Goal: Task Accomplishment & Management: Manage account settings

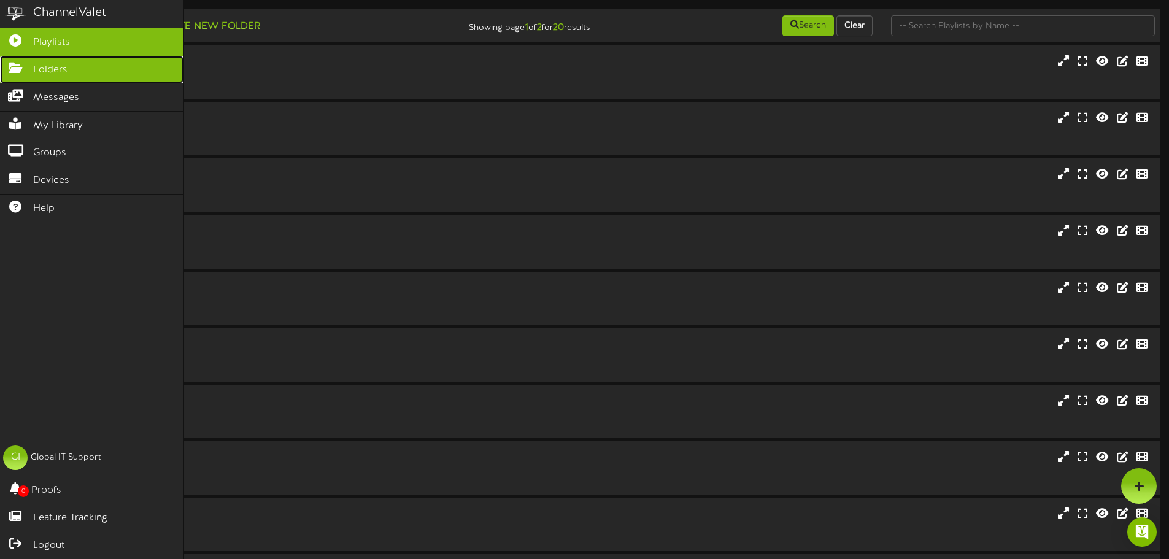
click at [55, 71] on span "Folders" at bounding box center [50, 70] width 34 height 14
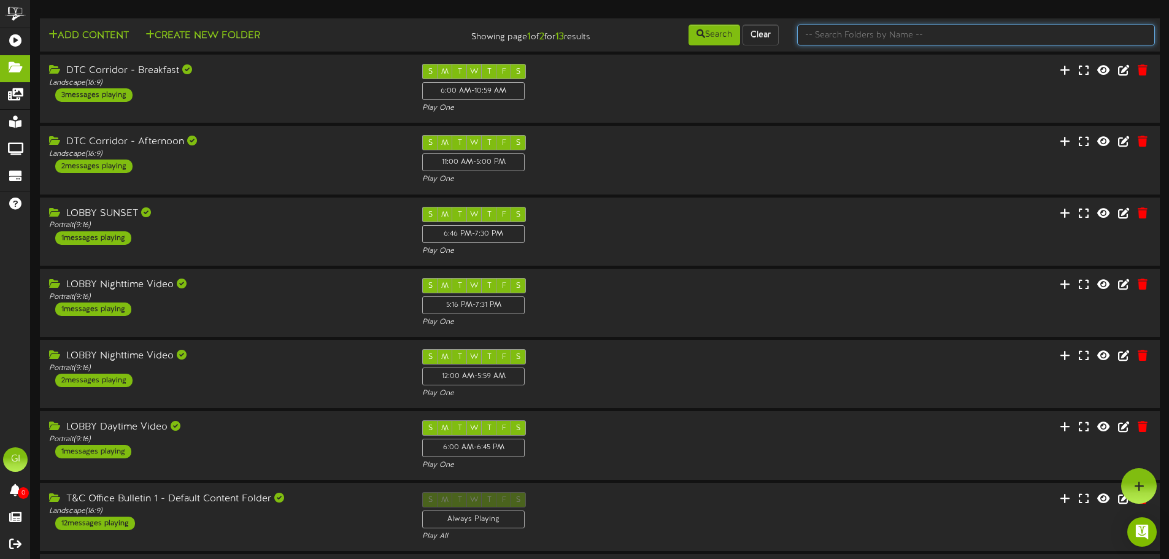
click at [861, 38] on input "text" at bounding box center [976, 35] width 358 height 21
type input "c"
type input "jack"
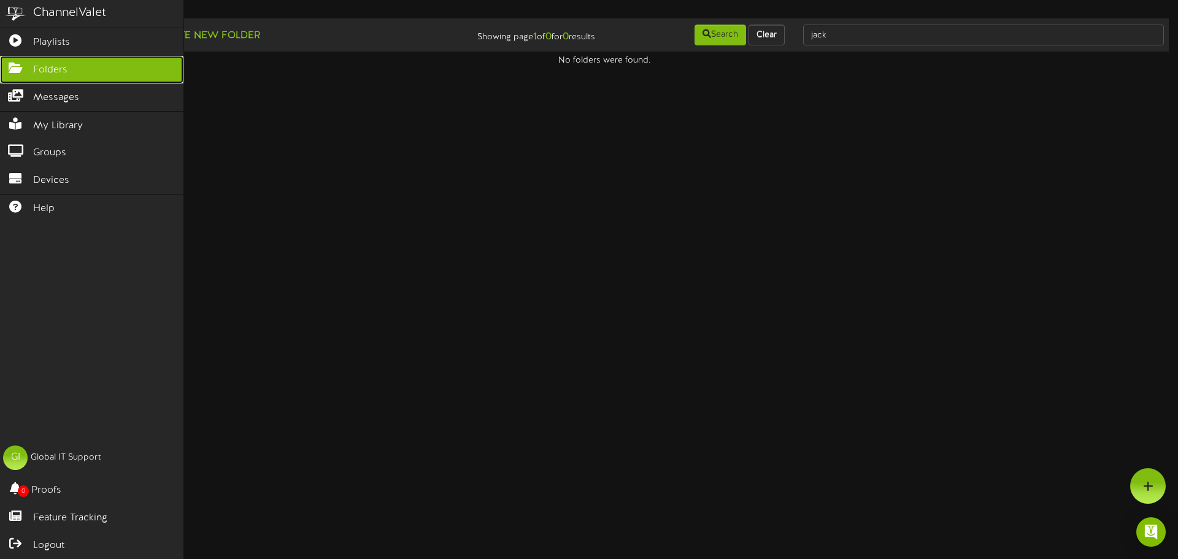
click at [82, 71] on link "Folders" at bounding box center [91, 70] width 183 height 28
click at [104, 69] on link "Folders" at bounding box center [91, 70] width 183 height 28
click at [104, 68] on link "Folders" at bounding box center [91, 70] width 183 height 28
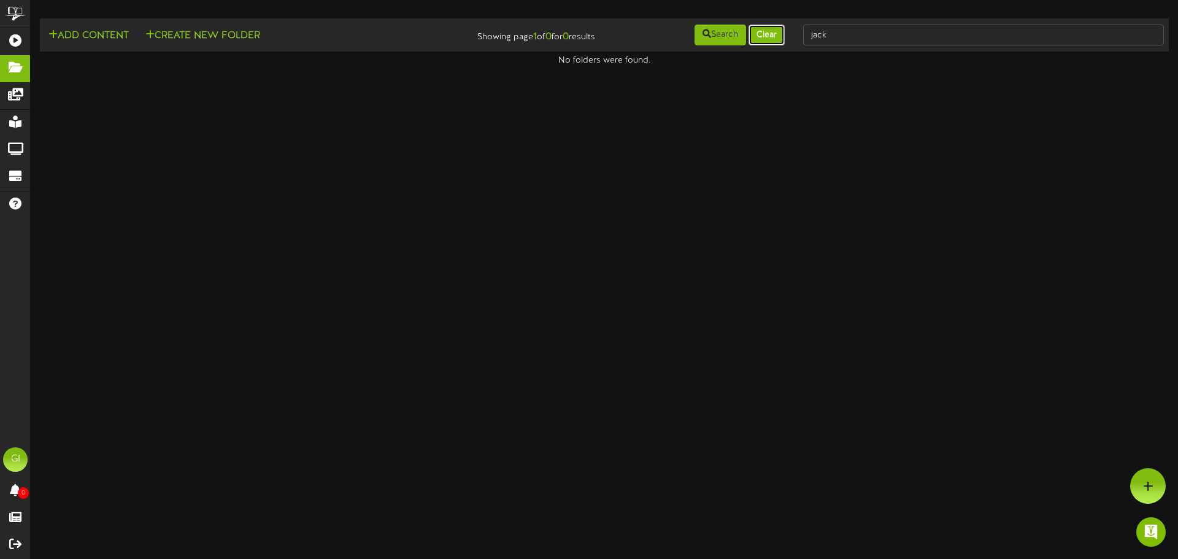
click at [766, 39] on button "Clear" at bounding box center [767, 35] width 36 height 21
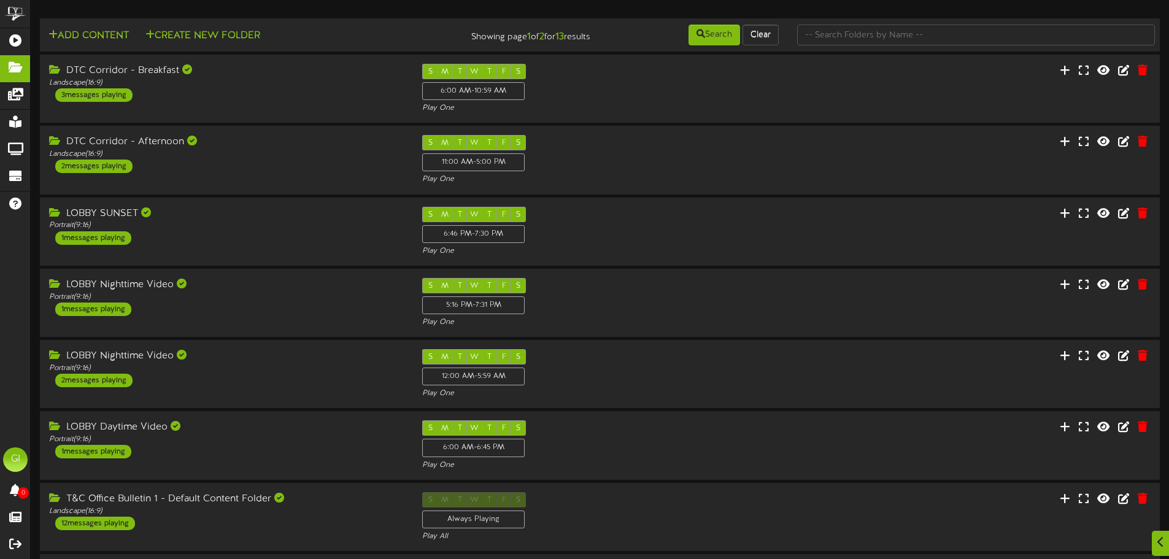
scroll to position [256, 0]
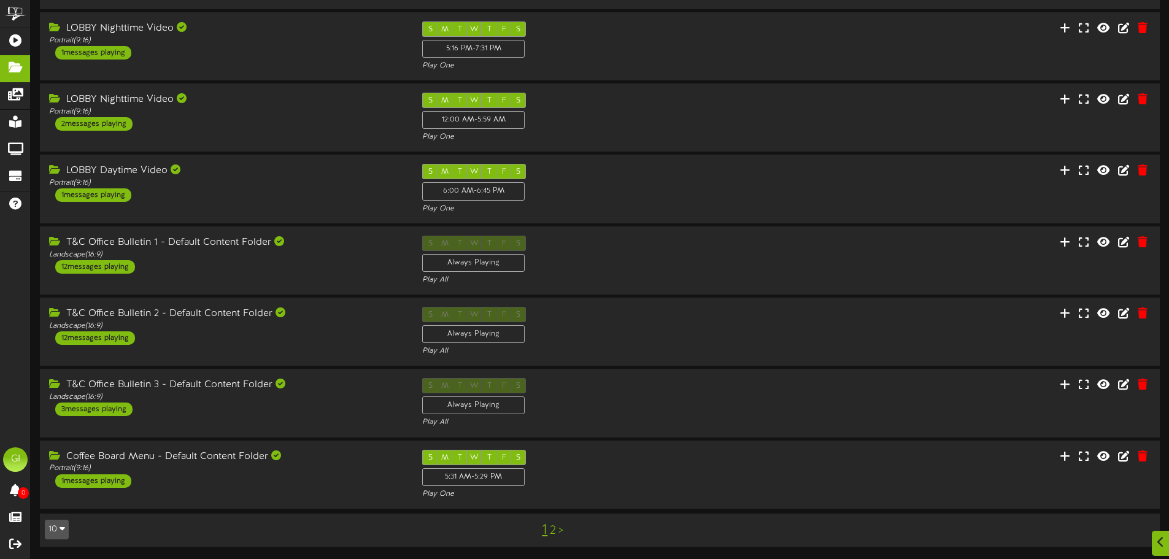
click at [58, 529] on button "10" at bounding box center [57, 530] width 24 height 20
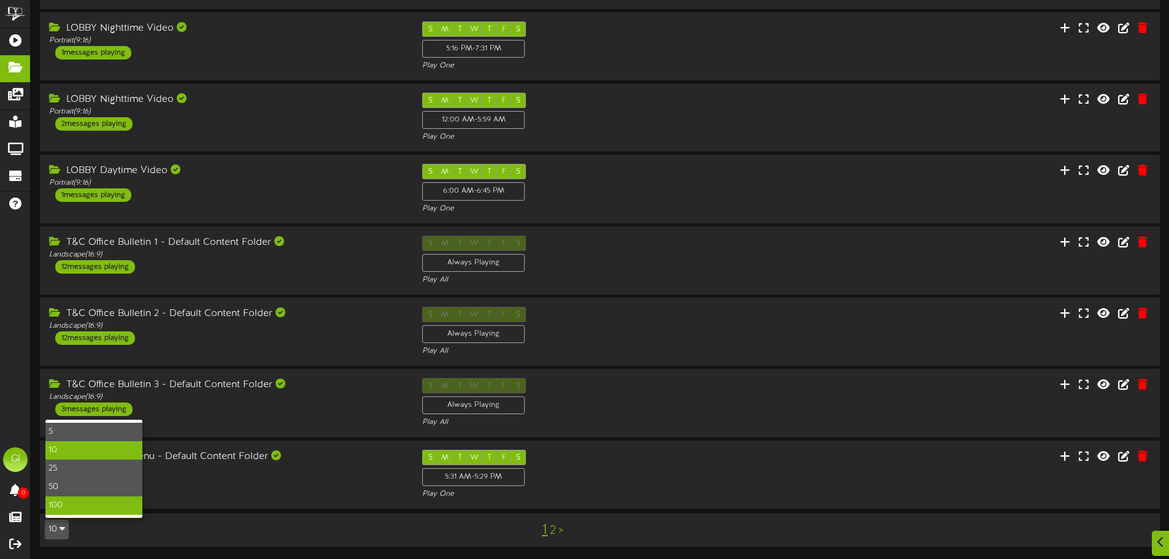
click at [83, 507] on div "100" at bounding box center [93, 505] width 97 height 18
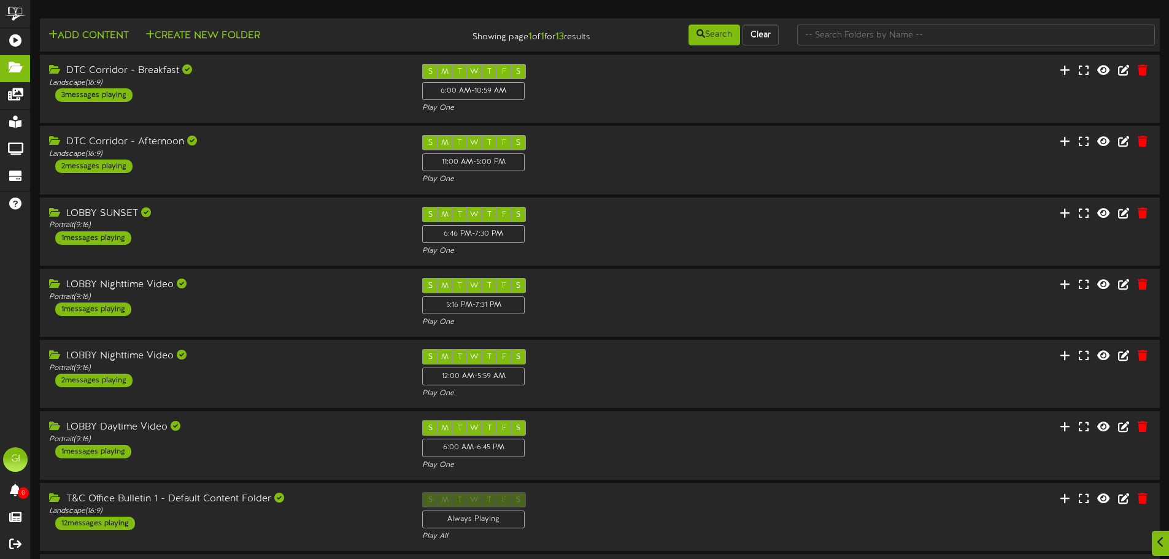
scroll to position [469, 0]
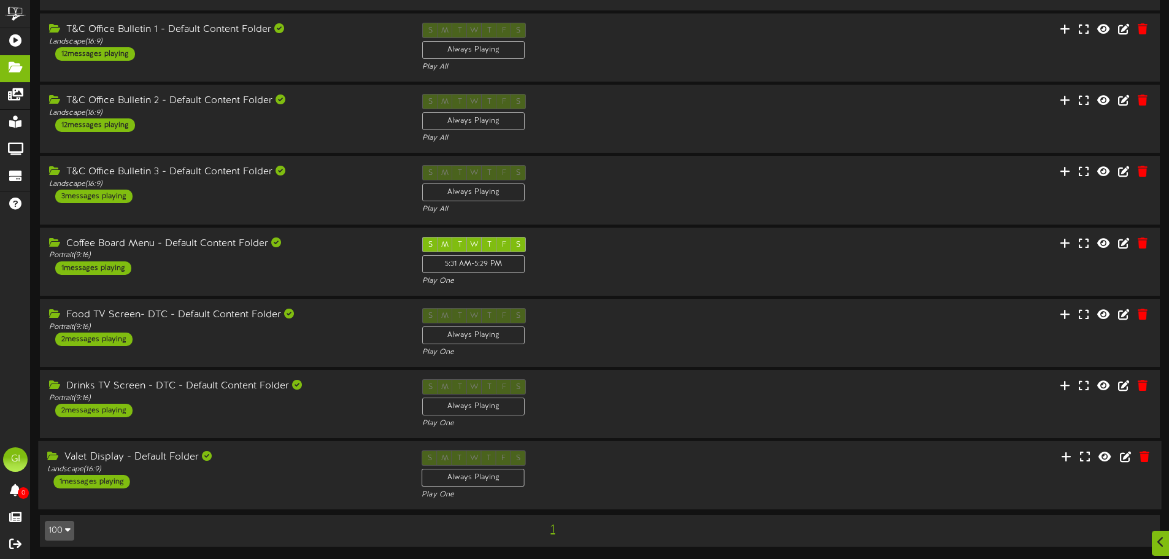
click at [115, 458] on div "Valet Display - Default Folder" at bounding box center [225, 457] width 356 height 14
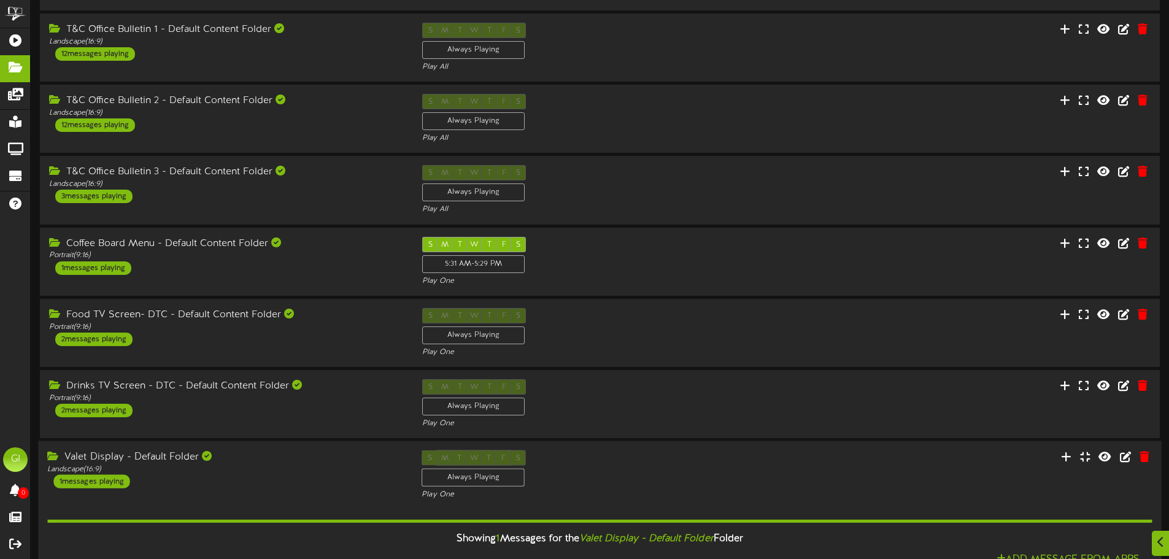
scroll to position [625, 0]
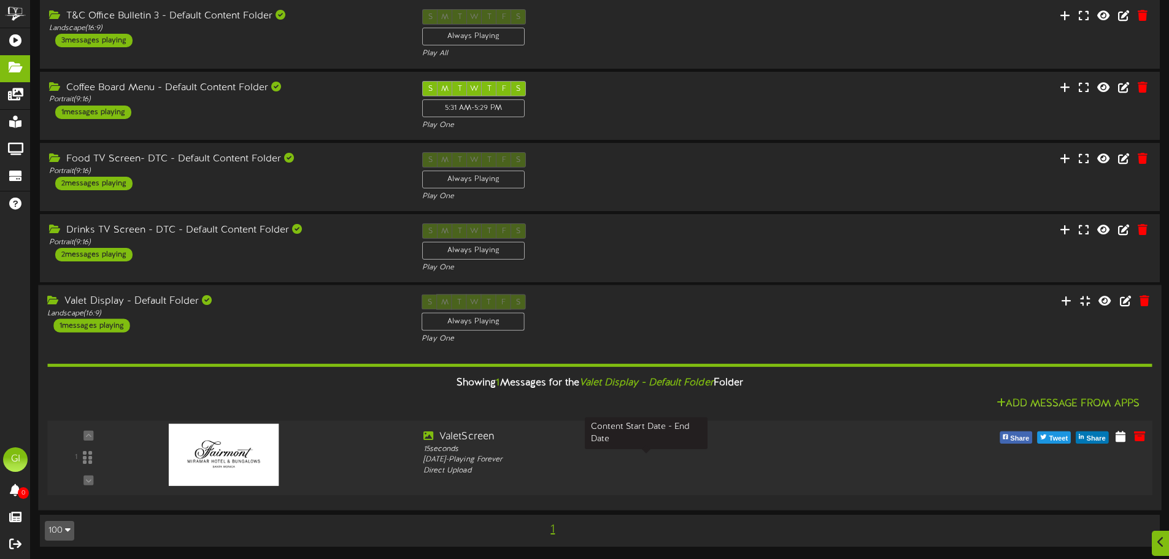
click at [768, 465] on div "ValetScreen 15 seconds [DATE] - Playing Forever Direct Upload" at bounding box center [646, 453] width 465 height 46
click at [74, 304] on div "Valet Display - Default Folder" at bounding box center [225, 301] width 356 height 14
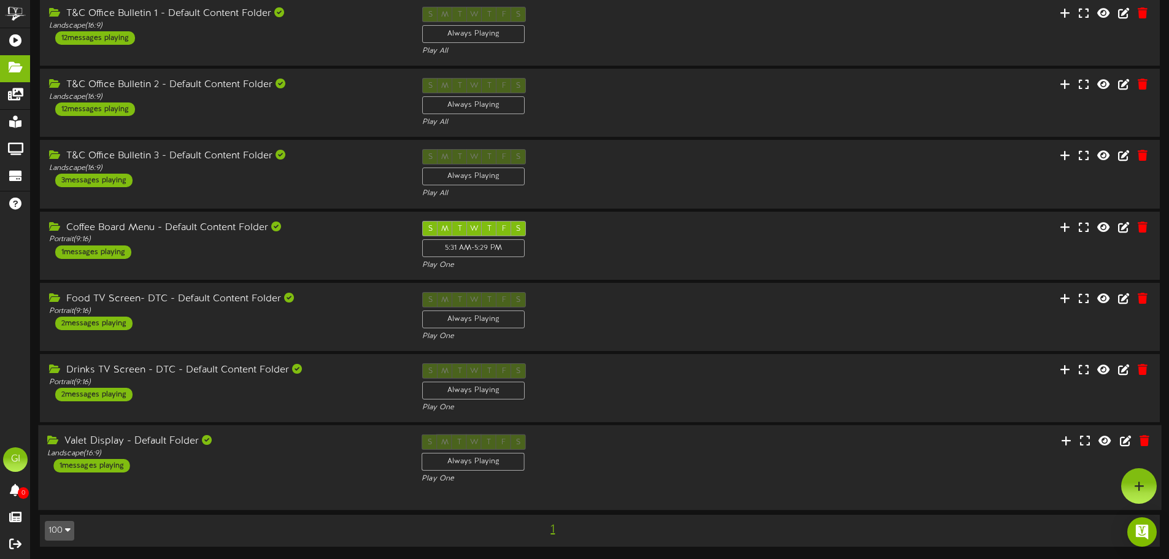
scroll to position [469, 0]
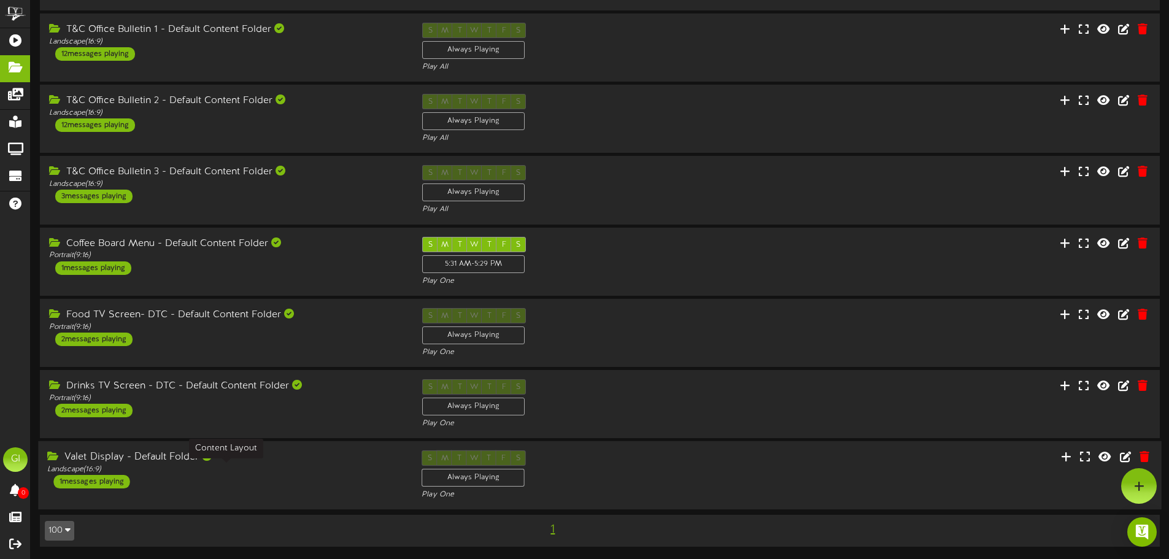
click at [99, 471] on div "Landscape ( 16:9 )" at bounding box center [225, 469] width 356 height 10
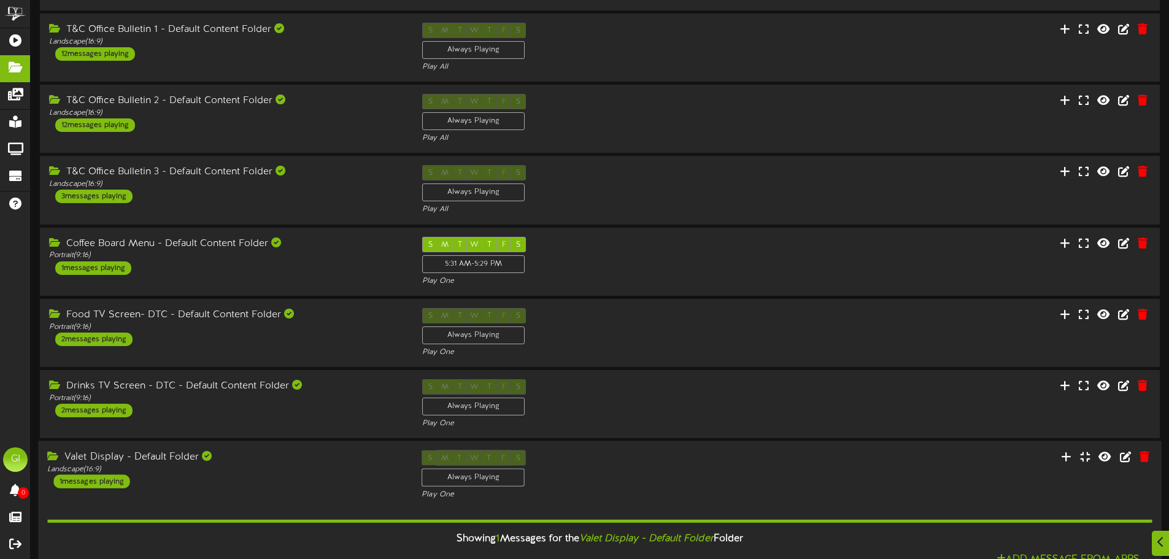
scroll to position [625, 0]
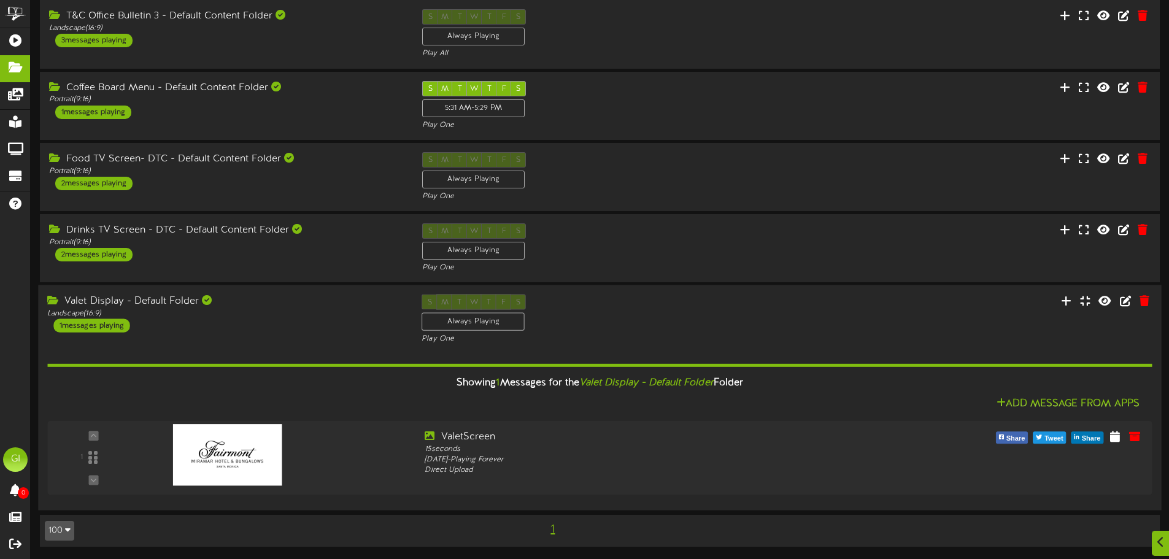
click at [725, 384] on div "Showing 1 Messages for the Valet Display - Default Folder Folder" at bounding box center [599, 384] width 1123 height 26
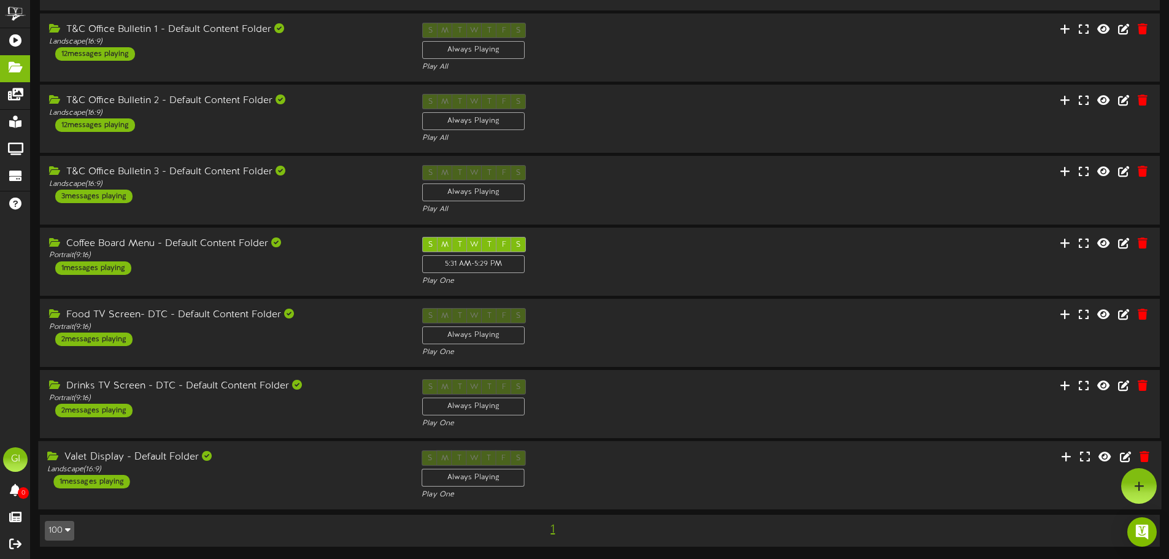
scroll to position [469, 0]
click at [96, 264] on div "1 messages playing" at bounding box center [91, 267] width 76 height 13
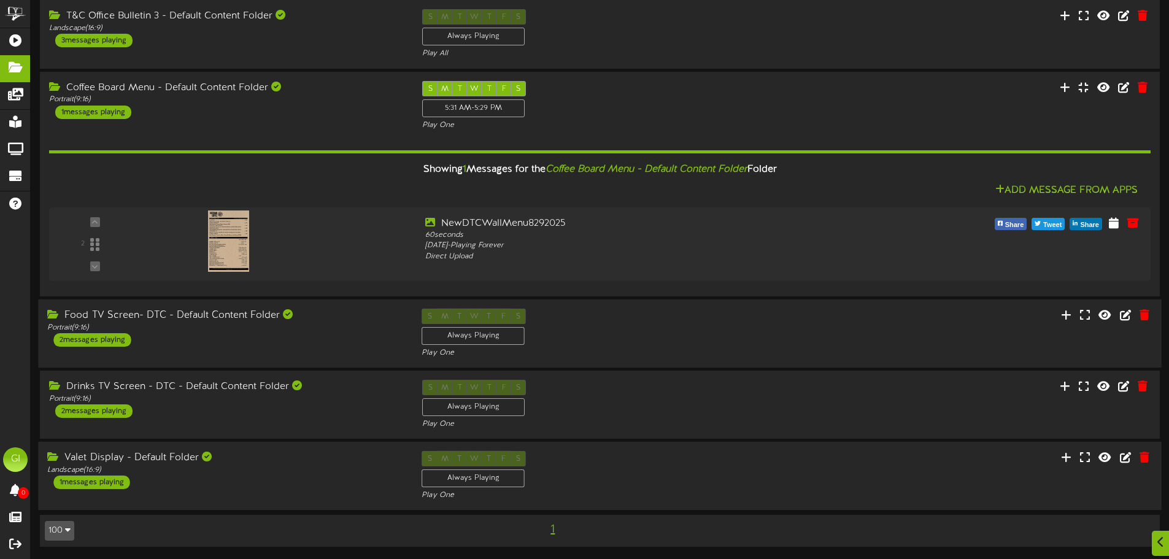
click at [98, 342] on div "2 messages playing" at bounding box center [91, 339] width 77 height 13
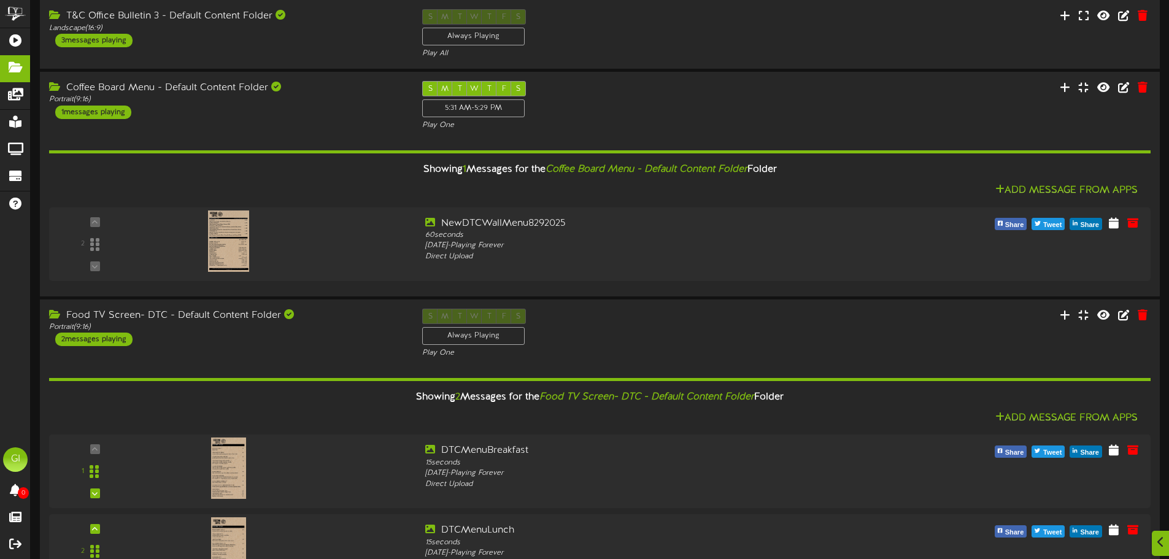
scroll to position [861, 0]
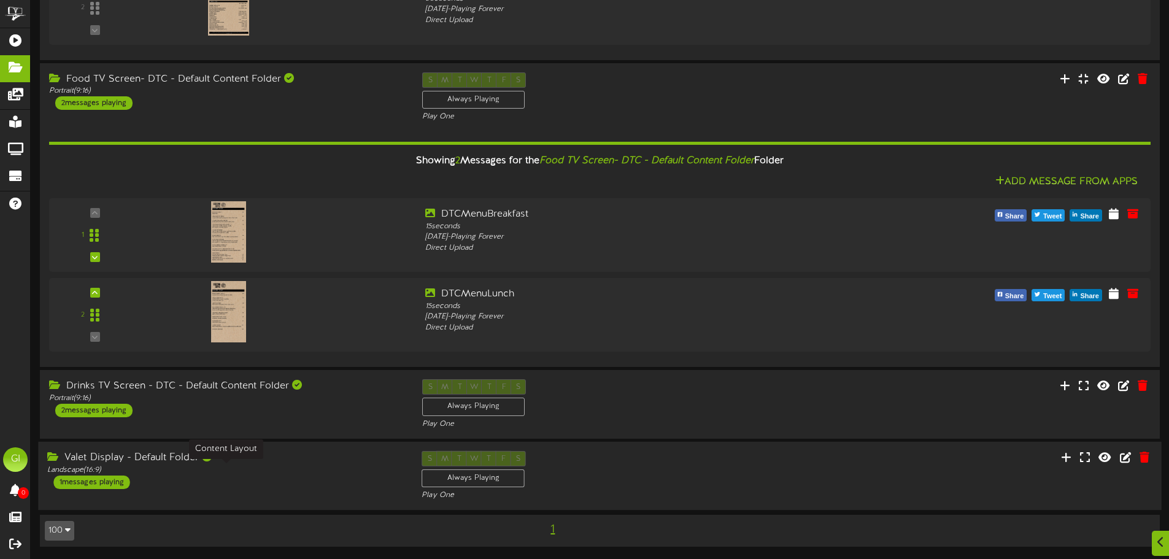
click at [134, 471] on div "Landscape ( 16:9 )" at bounding box center [225, 470] width 356 height 10
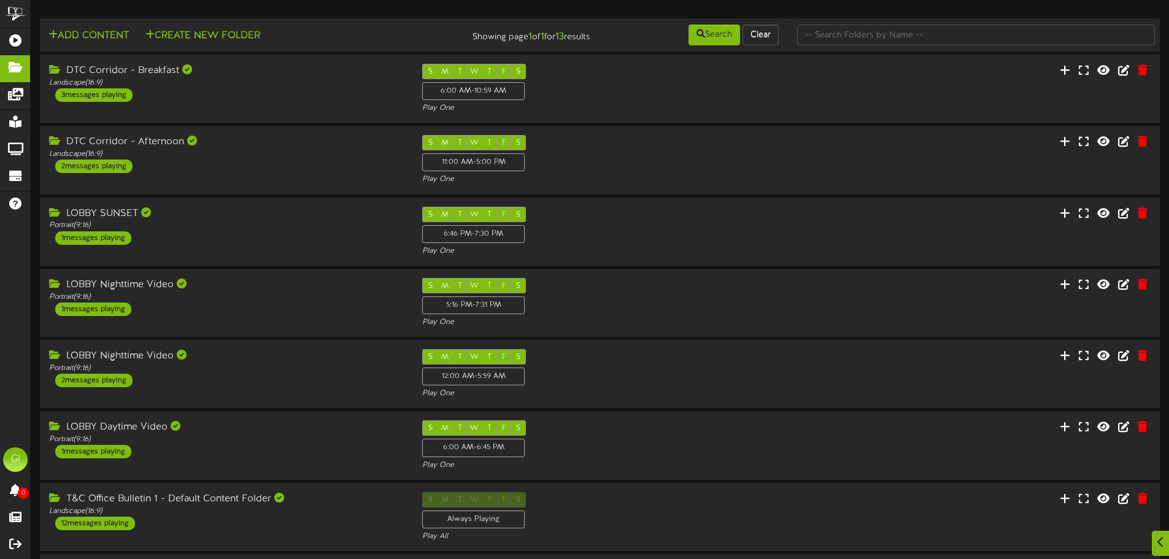
scroll to position [1018, 0]
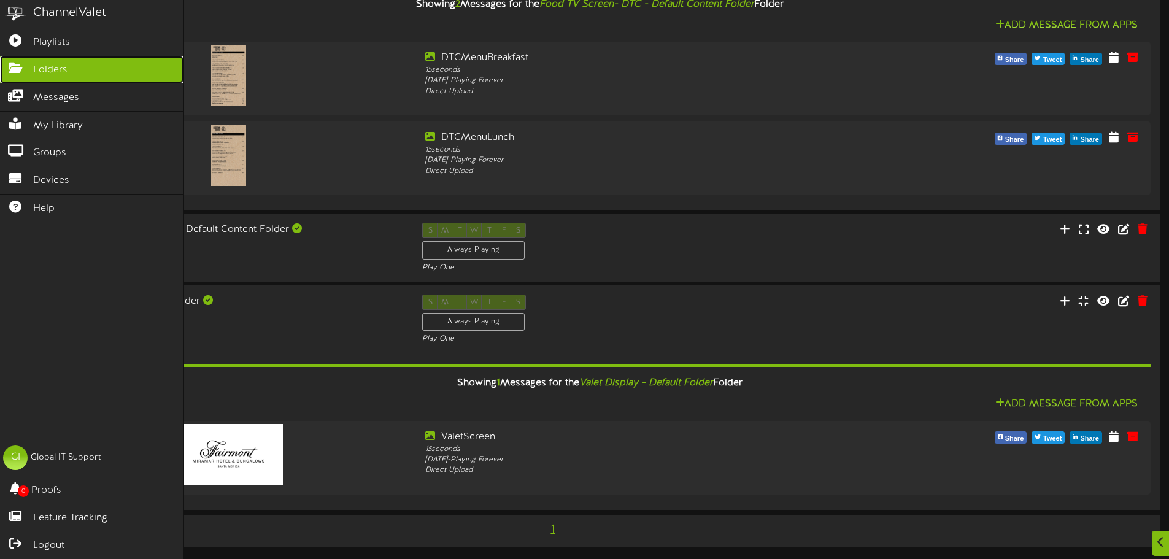
click at [56, 67] on span "Folders" at bounding box center [50, 70] width 34 height 14
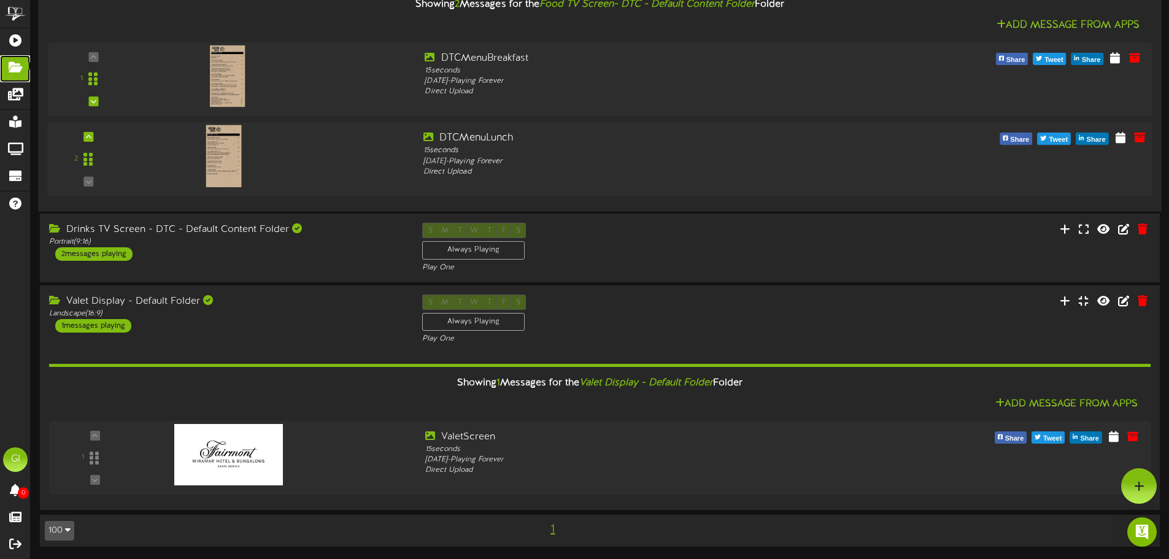
scroll to position [0, 0]
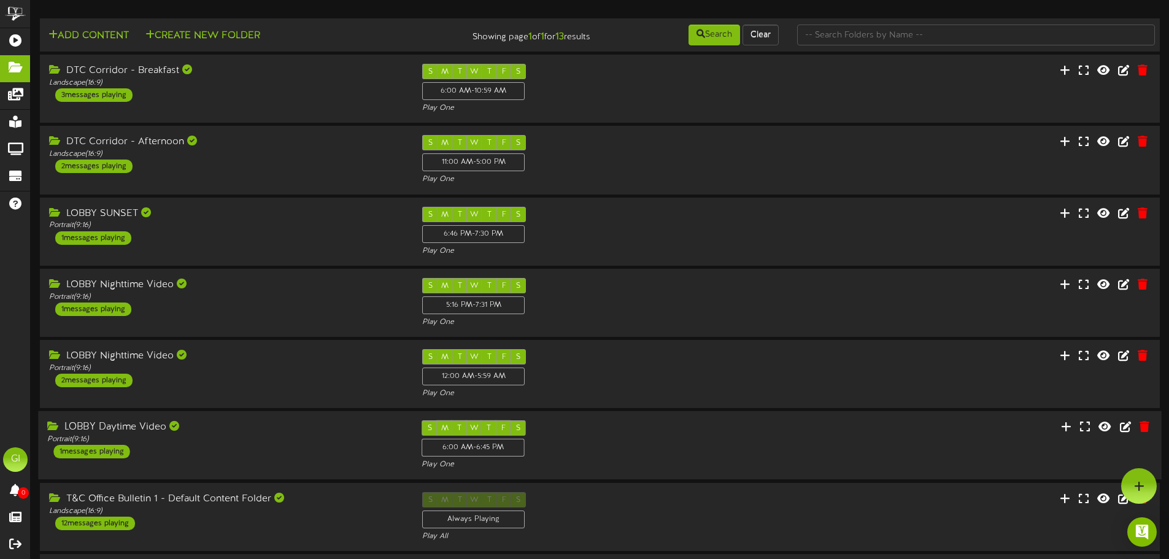
click at [128, 428] on div "LOBBY Daytime Video" at bounding box center [225, 427] width 356 height 14
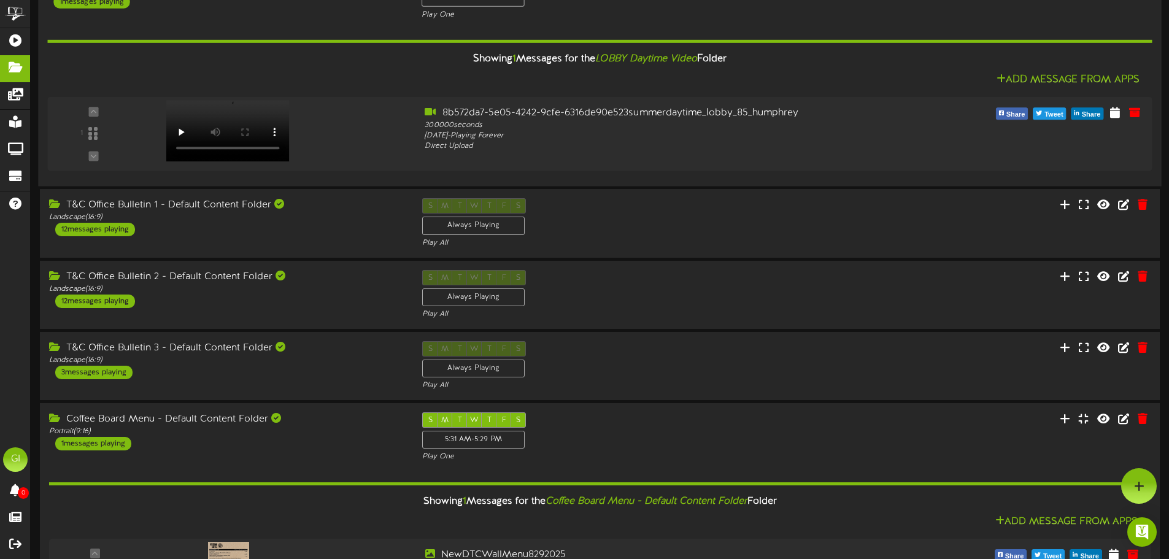
scroll to position [225, 0]
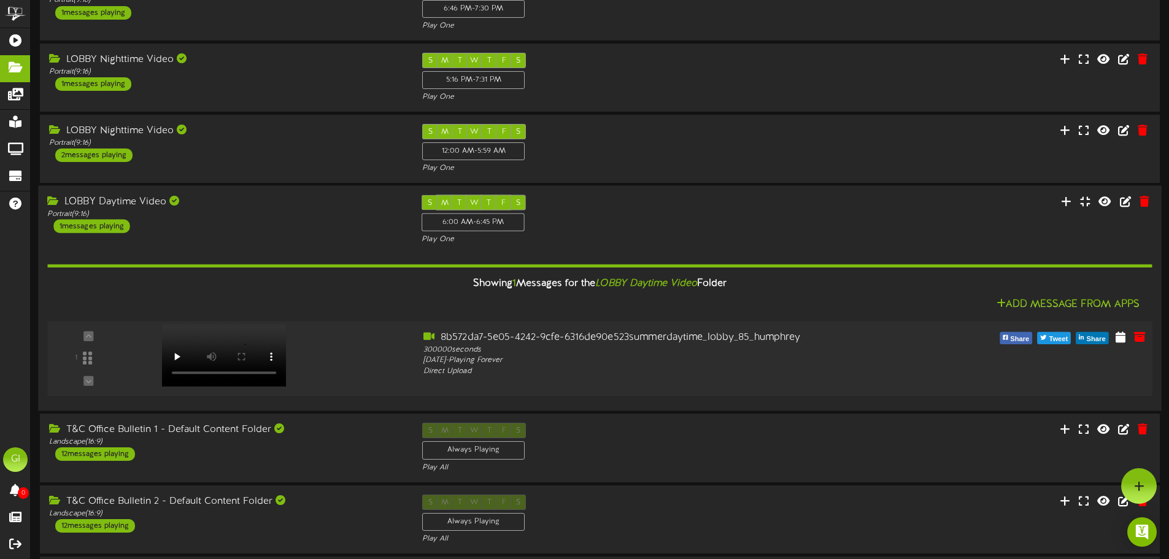
click at [899, 366] on div "1 300000 seconds" at bounding box center [599, 359] width 1115 height 56
click at [1137, 339] on icon at bounding box center [1139, 336] width 13 height 13
click at [1123, 341] on icon at bounding box center [1120, 336] width 12 height 13
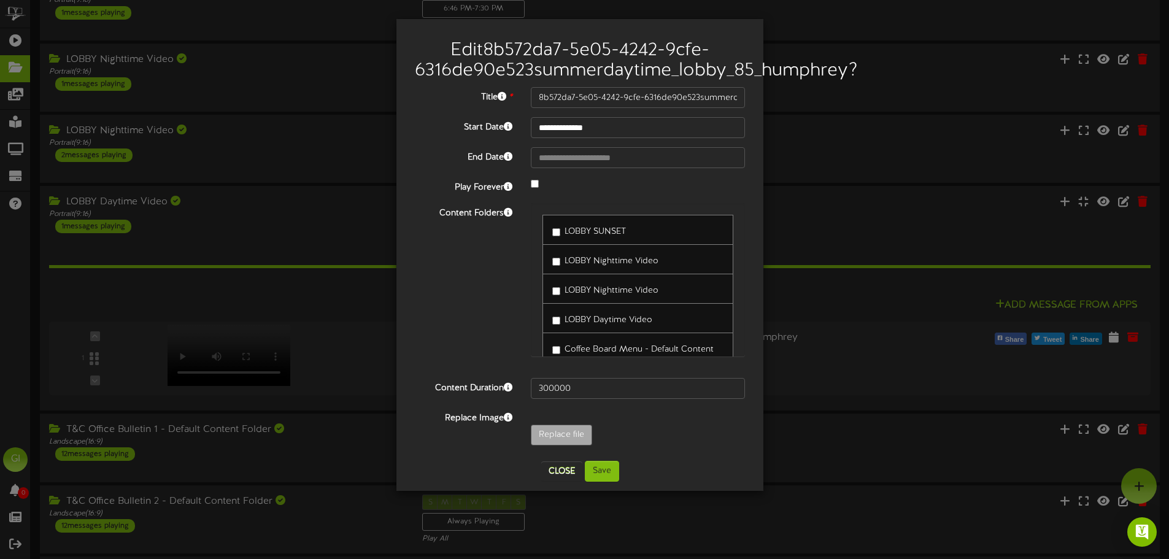
drag, startPoint x: 741, startPoint y: 254, endPoint x: 737, endPoint y: 295, distance: 41.2
click at [741, 319] on div "LOBBY SUNSET LOBBY Nighttime Video LOBBY Nighttime Video" at bounding box center [638, 279] width 214 height 153
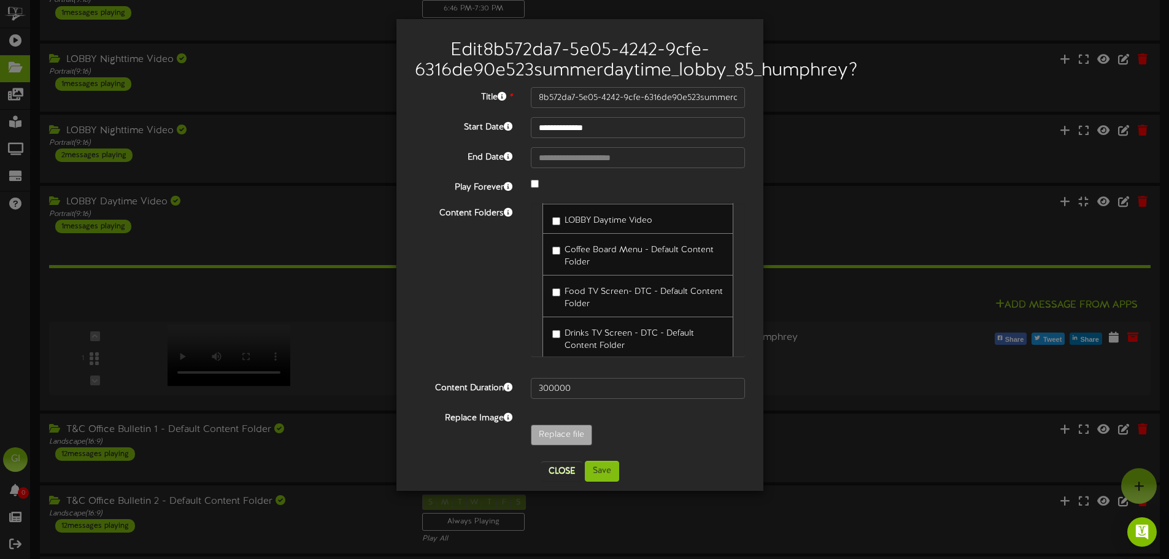
scroll to position [114, 0]
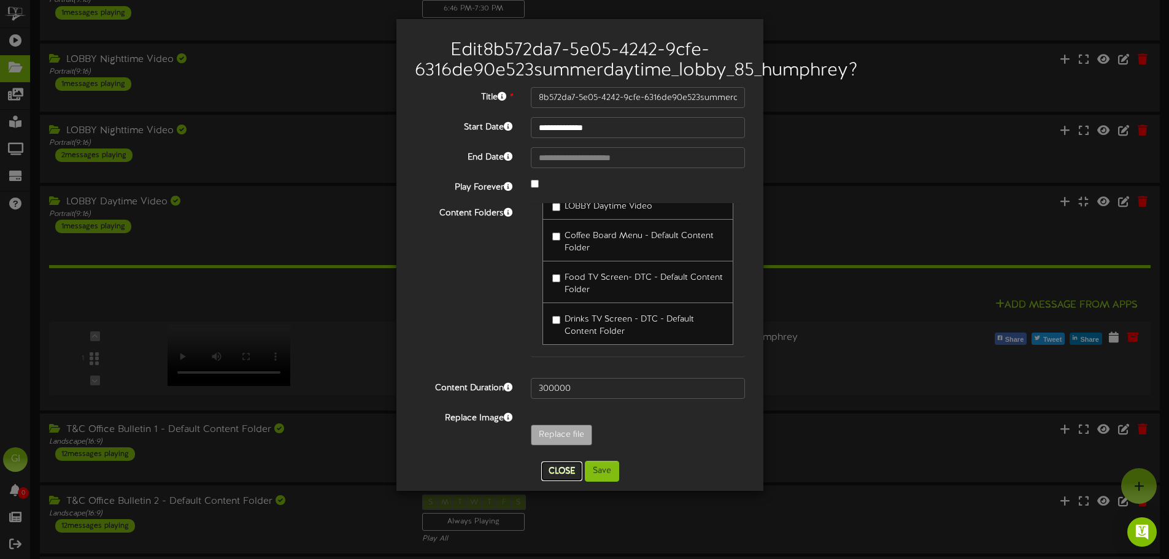
click at [556, 471] on button "Close" at bounding box center [561, 471] width 41 height 20
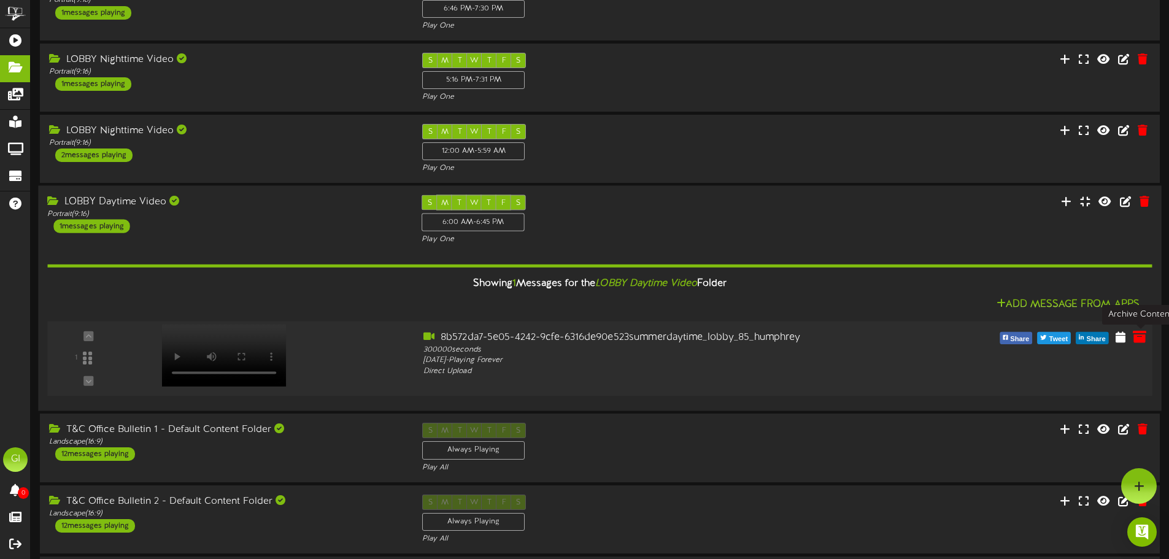
click at [1139, 340] on icon at bounding box center [1139, 336] width 13 height 13
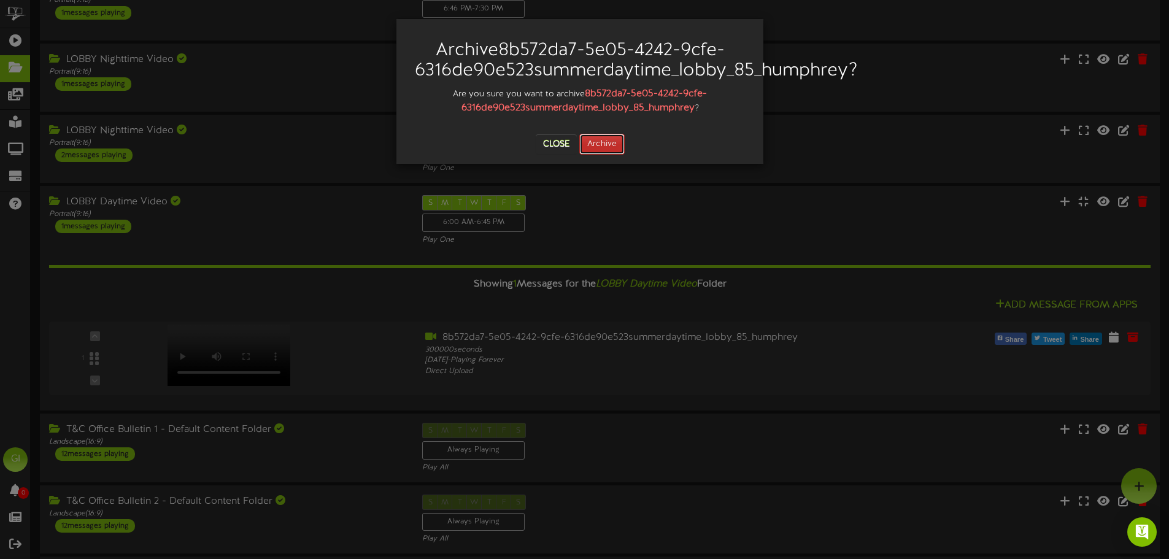
click at [599, 138] on button "Archive" at bounding box center [601, 144] width 45 height 21
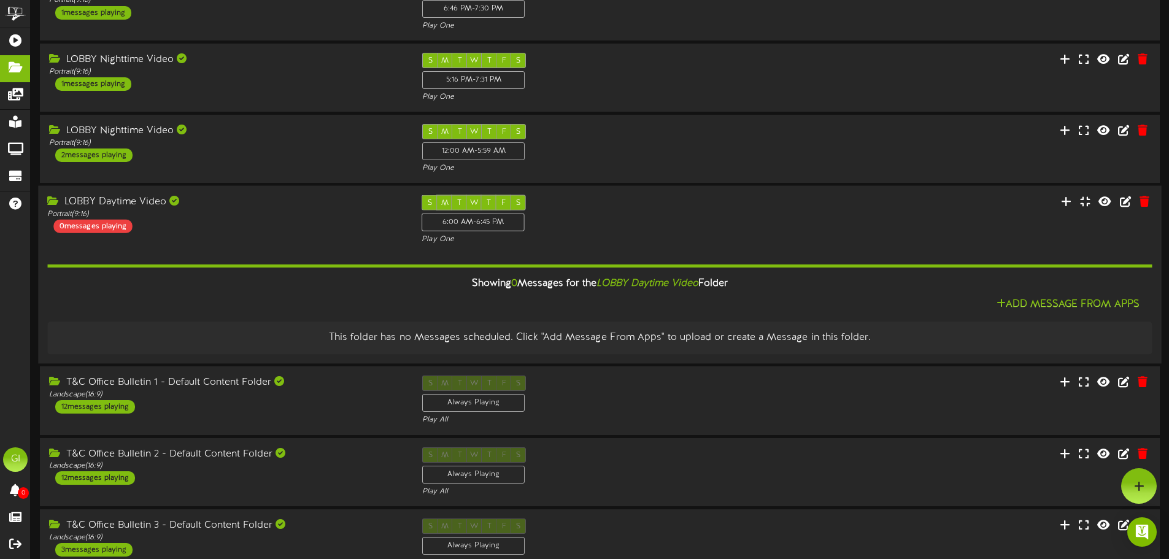
click at [332, 300] on div "Add Message From Apps" at bounding box center [599, 305] width 1104 height 15
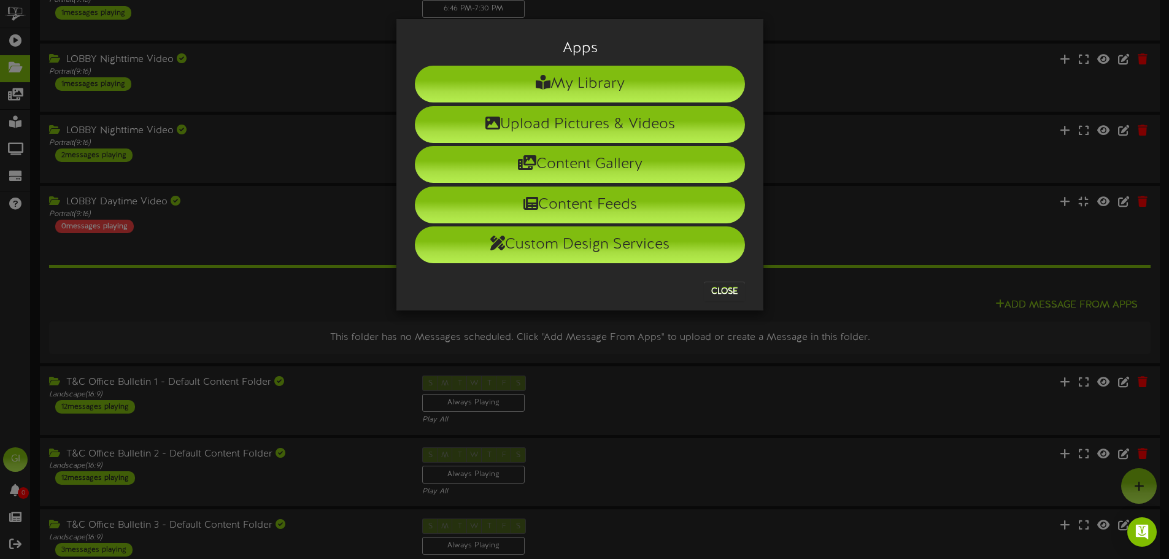
click at [906, 304] on div "Apps My Library Upload Pictures & Videos Content Gallery Content Feeds Custom D…" at bounding box center [584, 279] width 1169 height 559
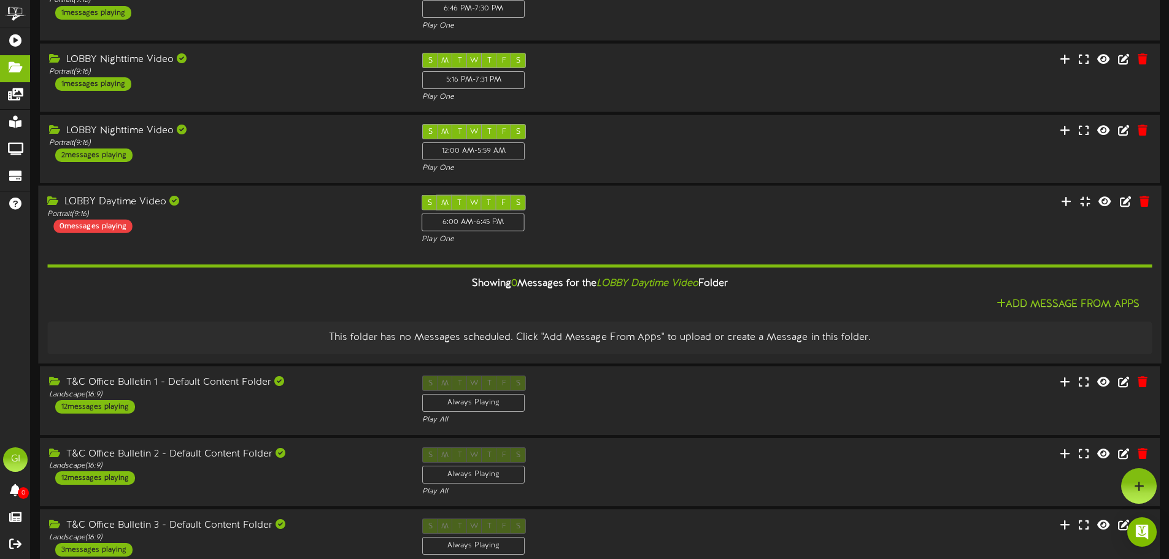
scroll to position [0, 0]
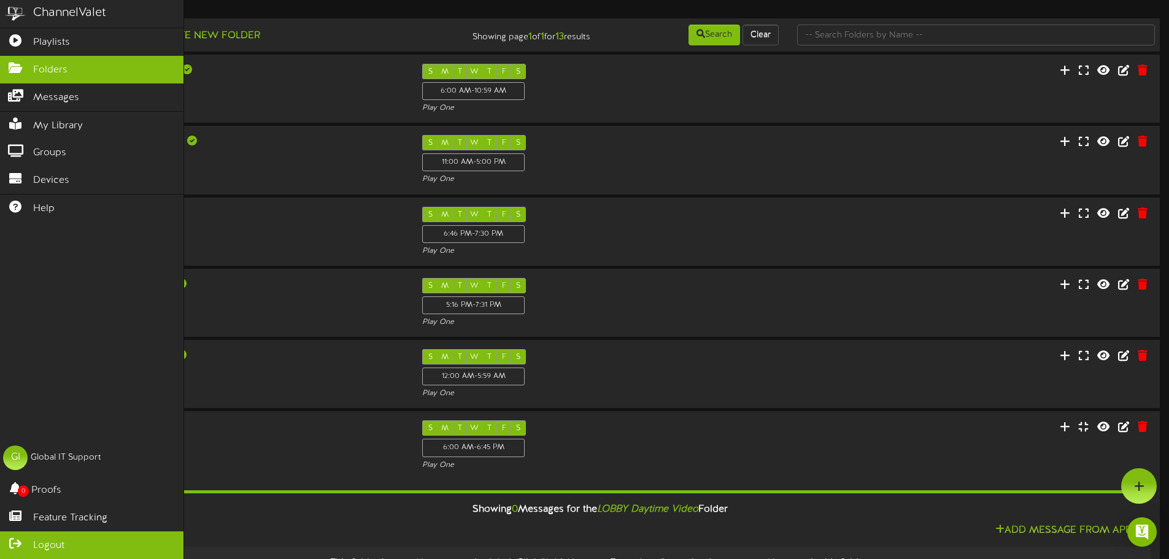
click at [39, 542] on span "Logout" at bounding box center [48, 546] width 31 height 14
